Goal: Transaction & Acquisition: Book appointment/travel/reservation

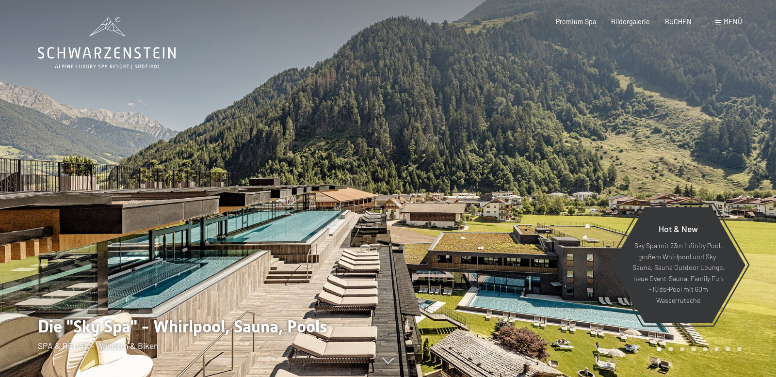
scroll to position [3, 0]
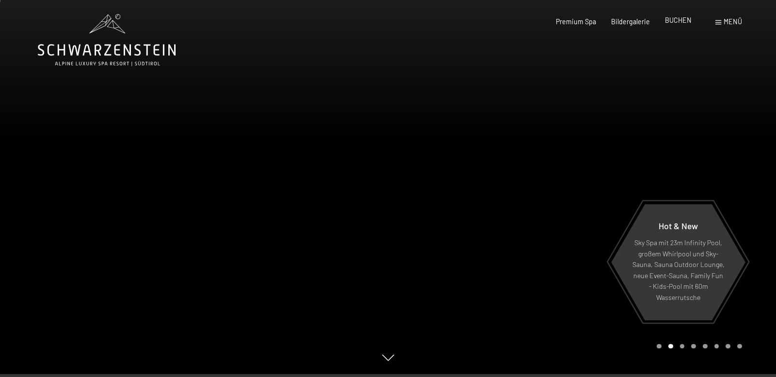
click at [689, 25] on div "Premium Spa Bildergalerie BUCHEN" at bounding box center [616, 22] width 181 height 10
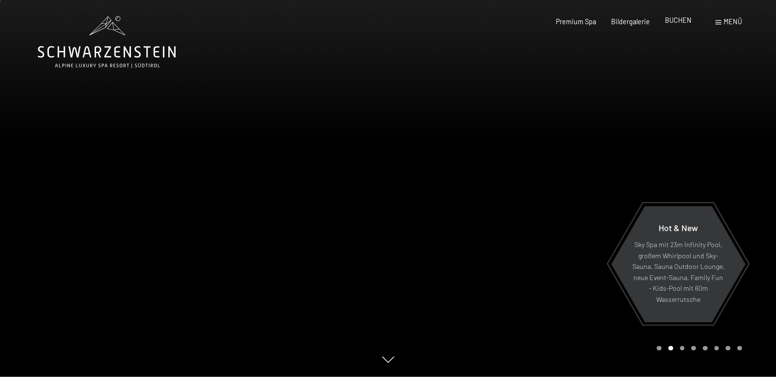
click at [687, 20] on span "BUCHEN" at bounding box center [678, 20] width 27 height 8
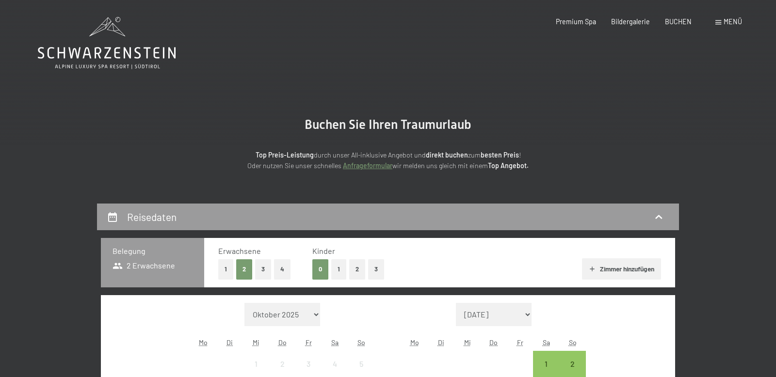
click at [725, 23] on span "Menü" at bounding box center [732, 21] width 18 height 8
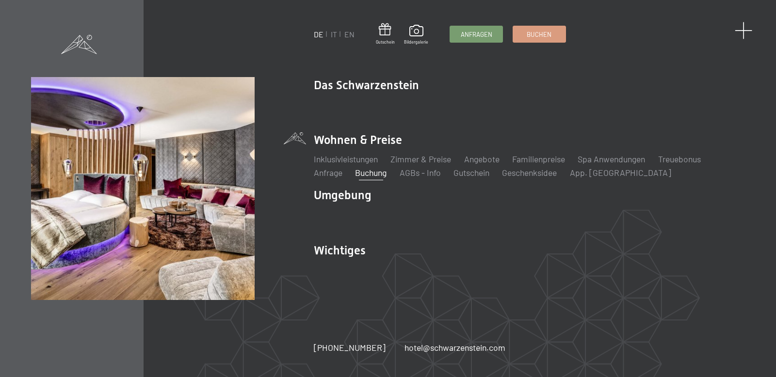
click at [738, 27] on span at bounding box center [744, 31] width 18 height 18
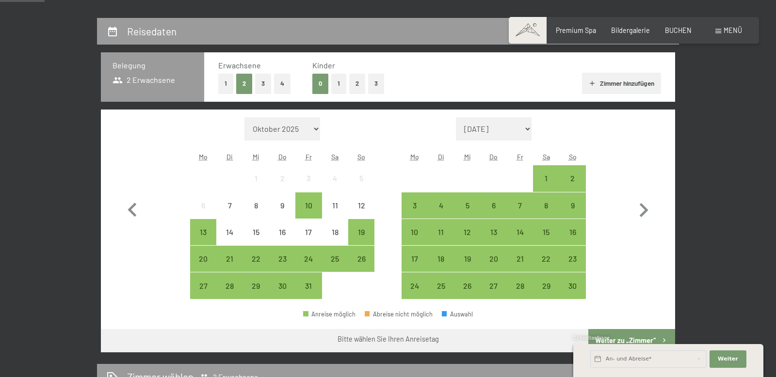
scroll to position [187, 0]
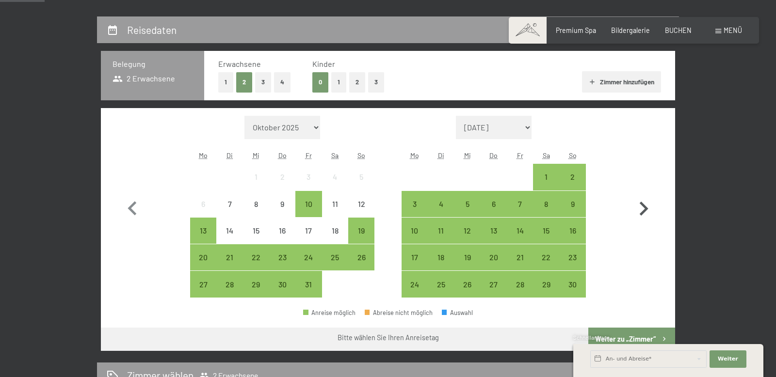
click at [642, 208] on icon "button" at bounding box center [643, 209] width 28 height 28
select select "2025-11-01"
select select "2025-12-01"
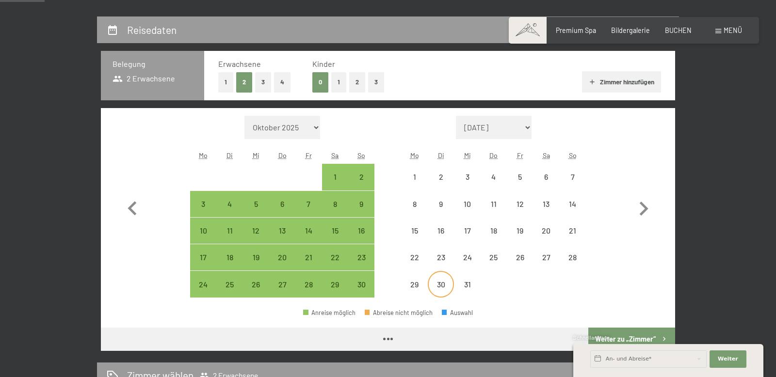
select select "2025-11-01"
select select "2025-12-01"
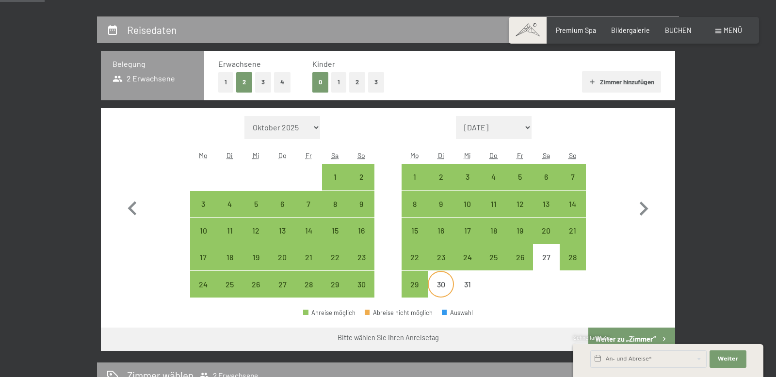
click at [434, 284] on div "30" at bounding box center [441, 293] width 24 height 24
select select "2025-11-01"
select select "2025-12-01"
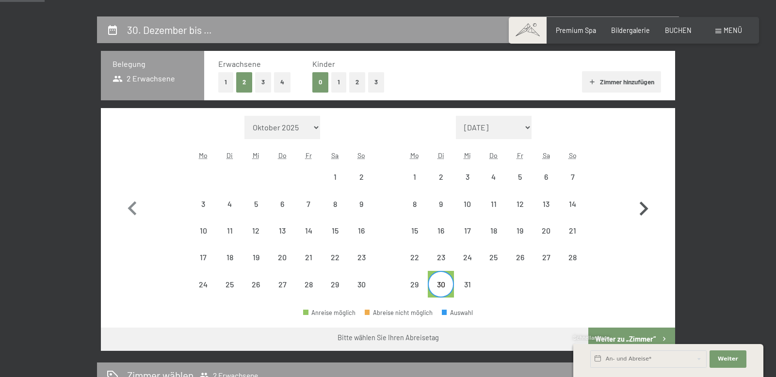
click at [647, 209] on icon "button" at bounding box center [644, 209] width 9 height 14
select select "2025-12-01"
select select "2026-01-01"
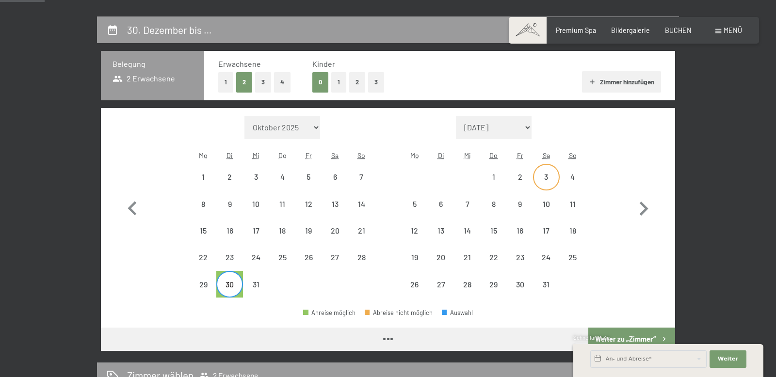
select select "2025-12-01"
select select "2026-01-01"
click at [522, 179] on div "2" at bounding box center [520, 185] width 24 height 24
select select "2025-12-01"
select select "2026-01-01"
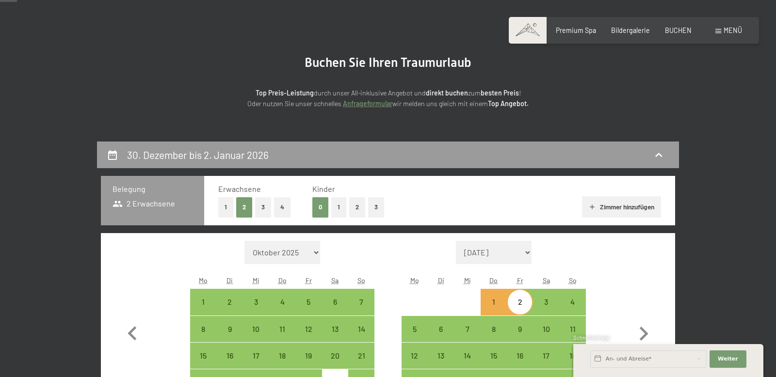
scroll to position [0, 0]
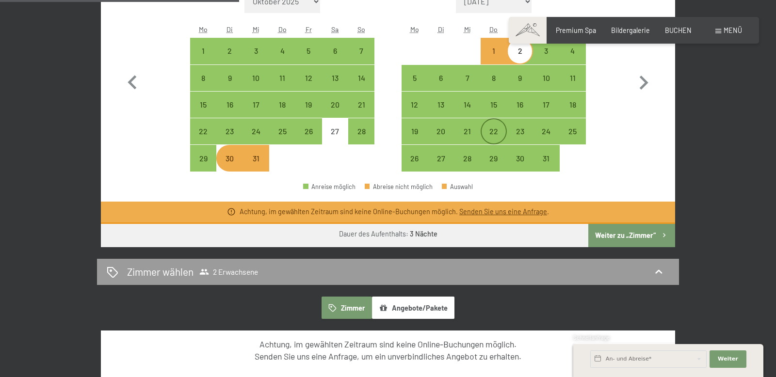
click at [503, 133] on div "22" at bounding box center [493, 140] width 24 height 24
select select "2025-12-01"
select select "2026-01-01"
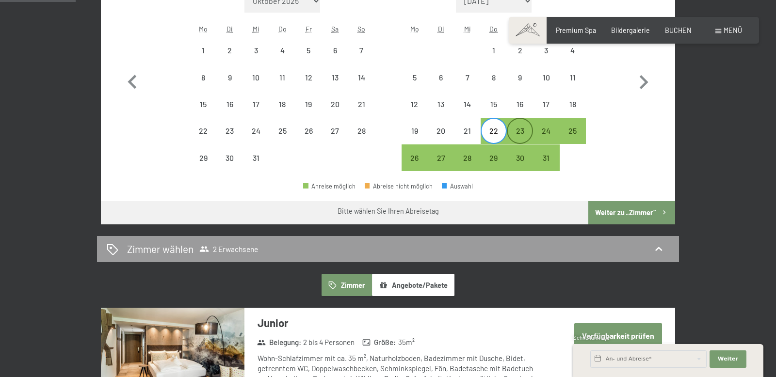
scroll to position [313, 0]
click at [515, 135] on div "23" at bounding box center [520, 139] width 24 height 24
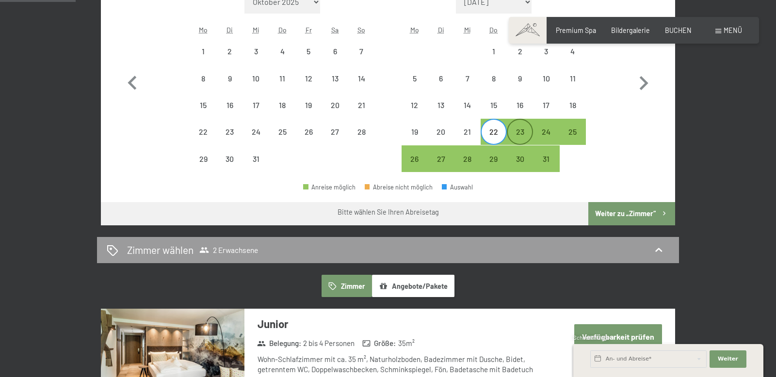
select select "2025-12-01"
select select "2026-01-01"
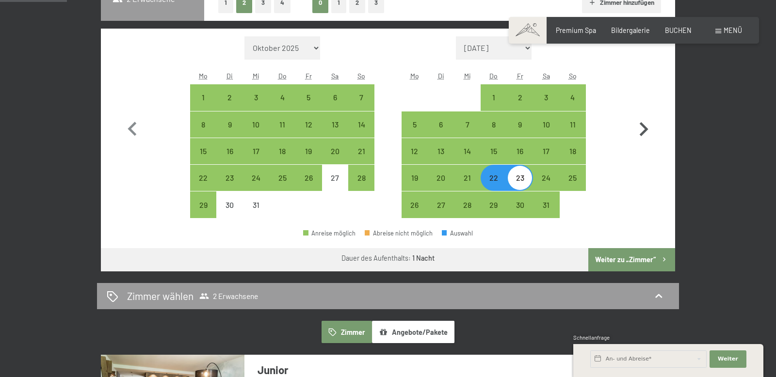
scroll to position [267, 0]
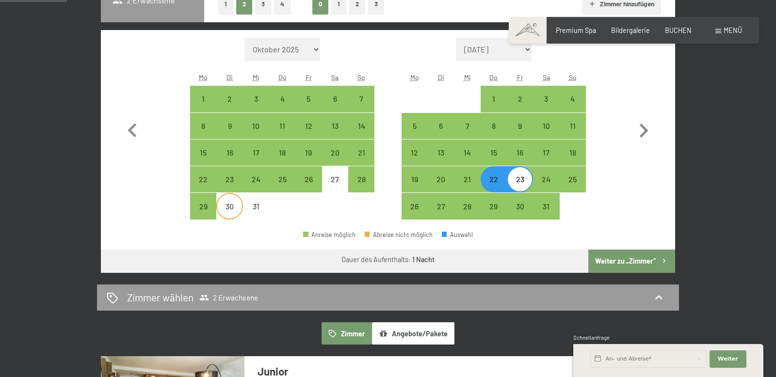
click at [235, 207] on div "30" at bounding box center [229, 215] width 24 height 24
select select "2025-12-01"
select select "2026-01-01"
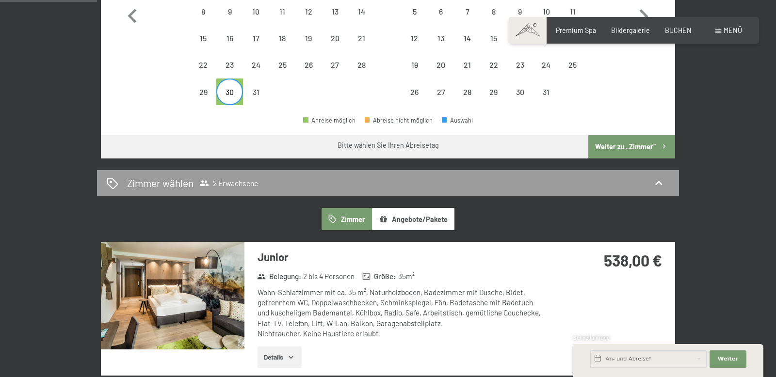
scroll to position [380, 0]
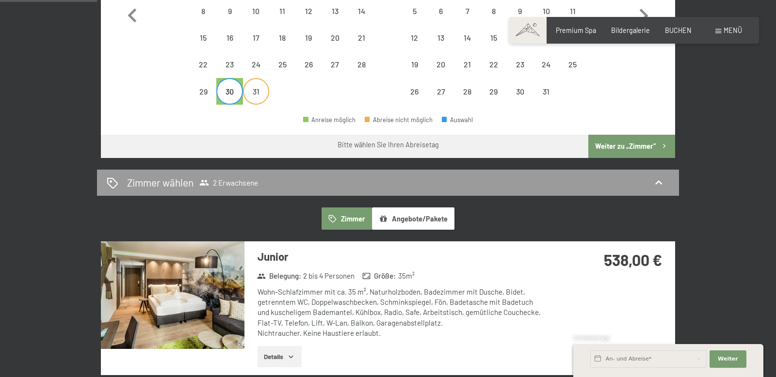
click at [256, 101] on div "31" at bounding box center [256, 100] width 24 height 24
select select "2025-12-01"
select select "2026-01-01"
